Goal: Navigation & Orientation: Find specific page/section

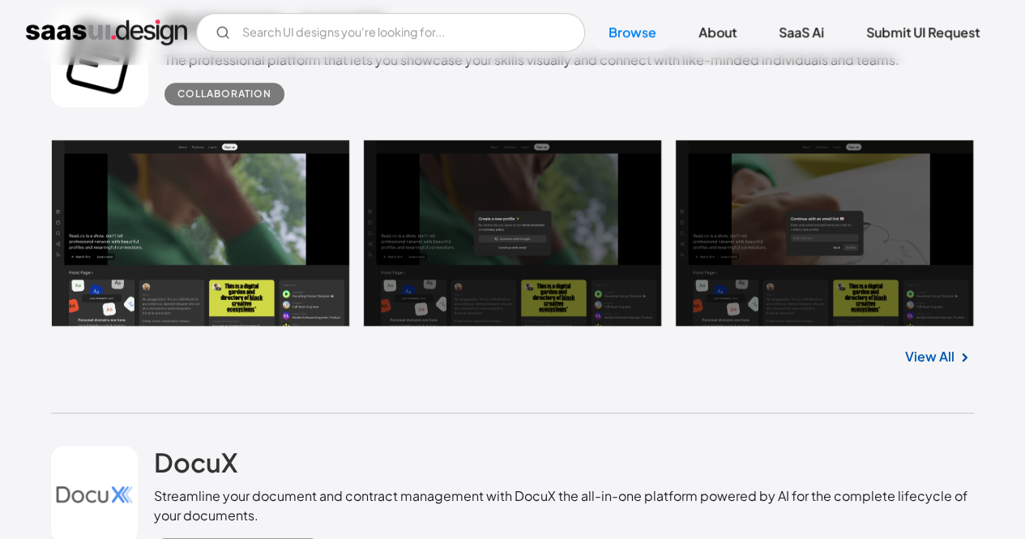
scroll to position [467, 0]
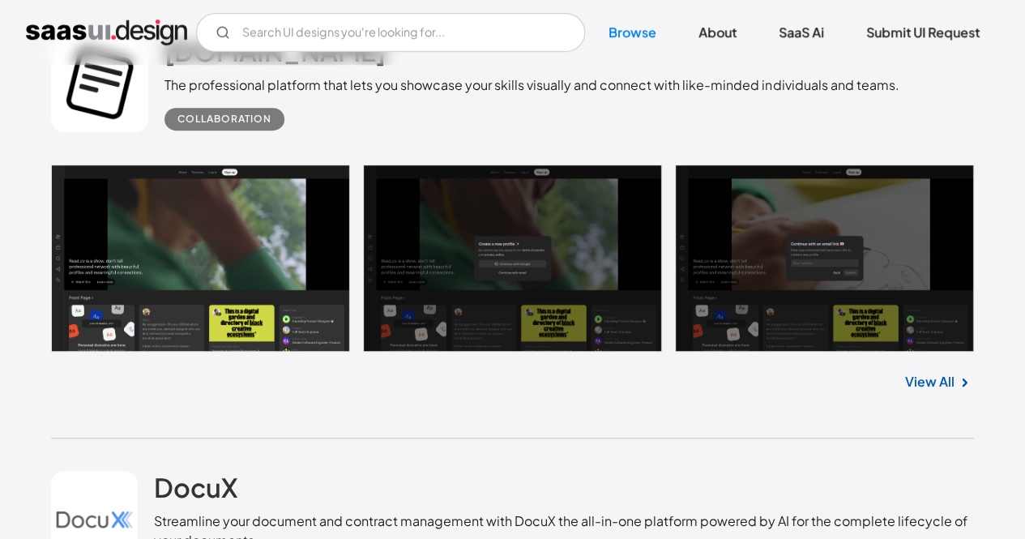
click at [324, 259] on link at bounding box center [512, 258] width 923 height 187
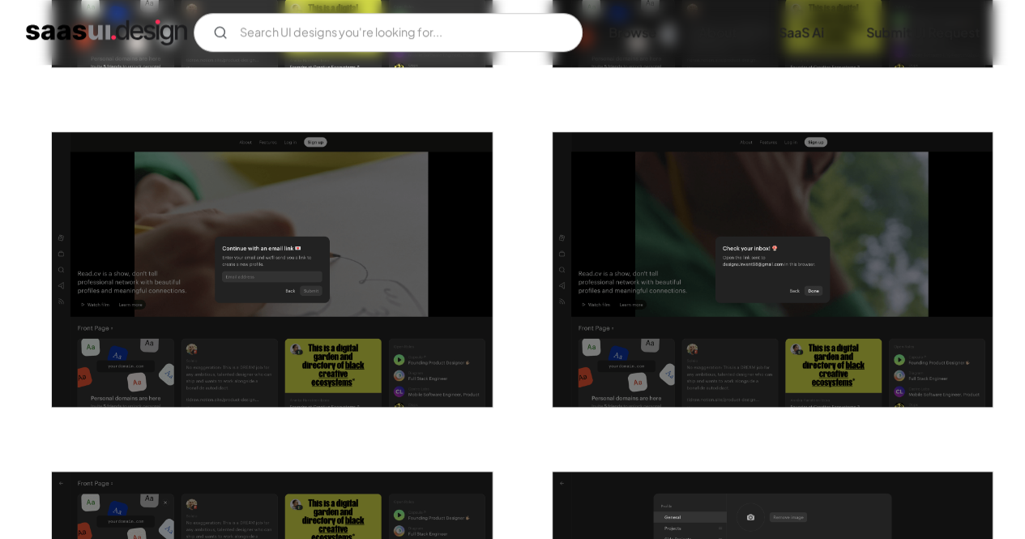
scroll to position [580, 0]
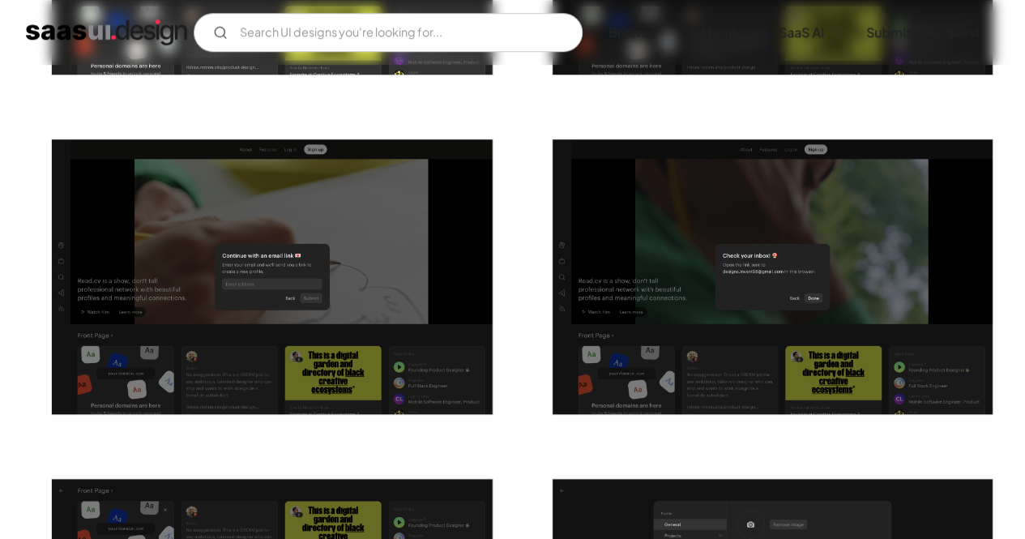
click at [643, 242] on div at bounding box center [762, 267] width 461 height 340
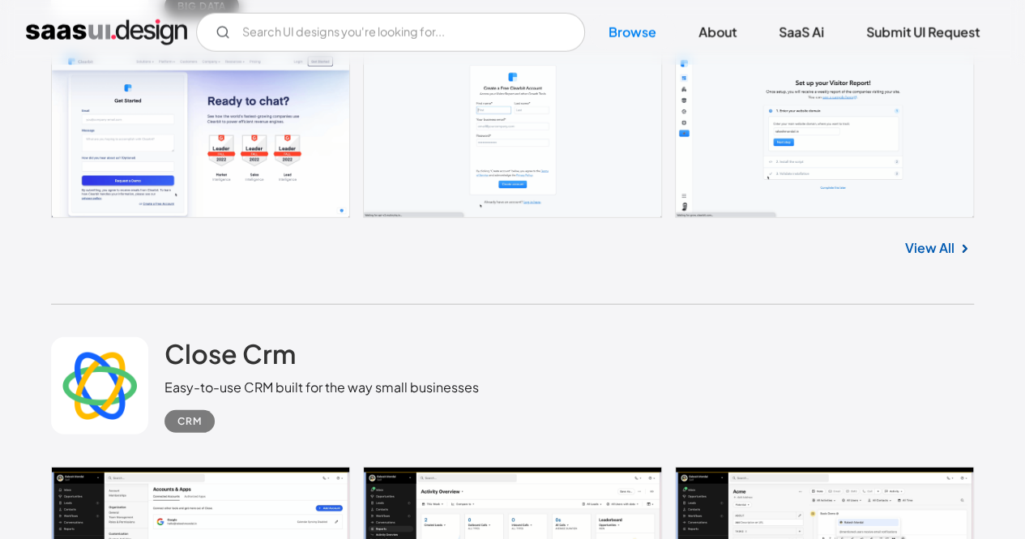
scroll to position [8276, 0]
